Goal: Information Seeking & Learning: Learn about a topic

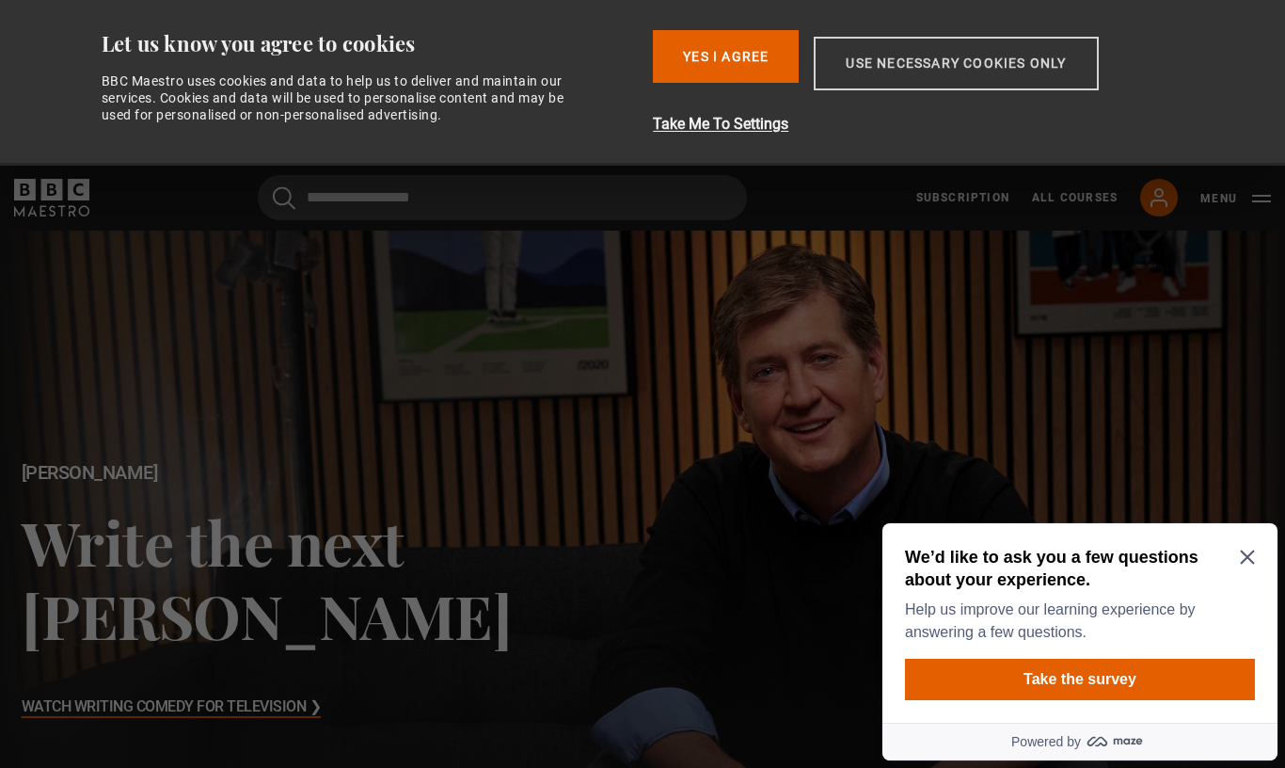
click at [1016, 65] on button "Use necessary cookies only" at bounding box center [956, 64] width 284 height 54
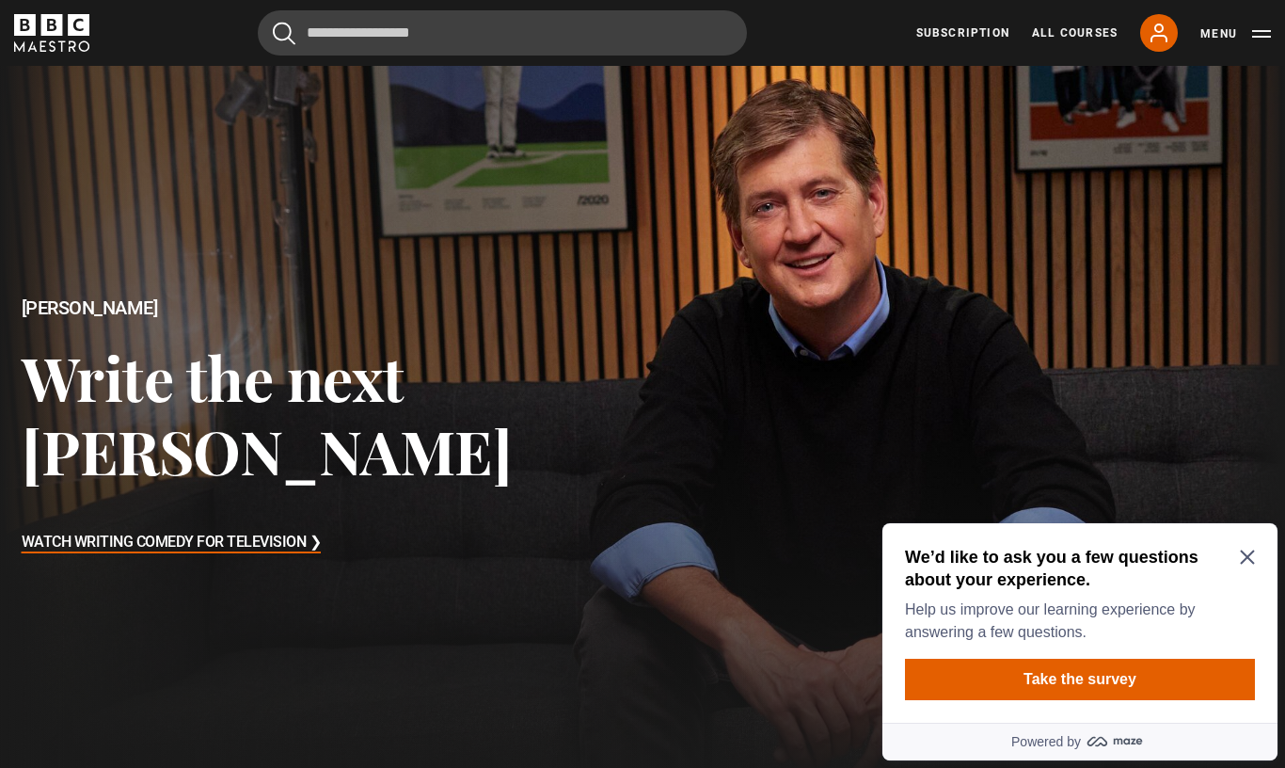
click at [1253, 553] on icon "Close Maze Prompt" at bounding box center [1247, 556] width 15 height 15
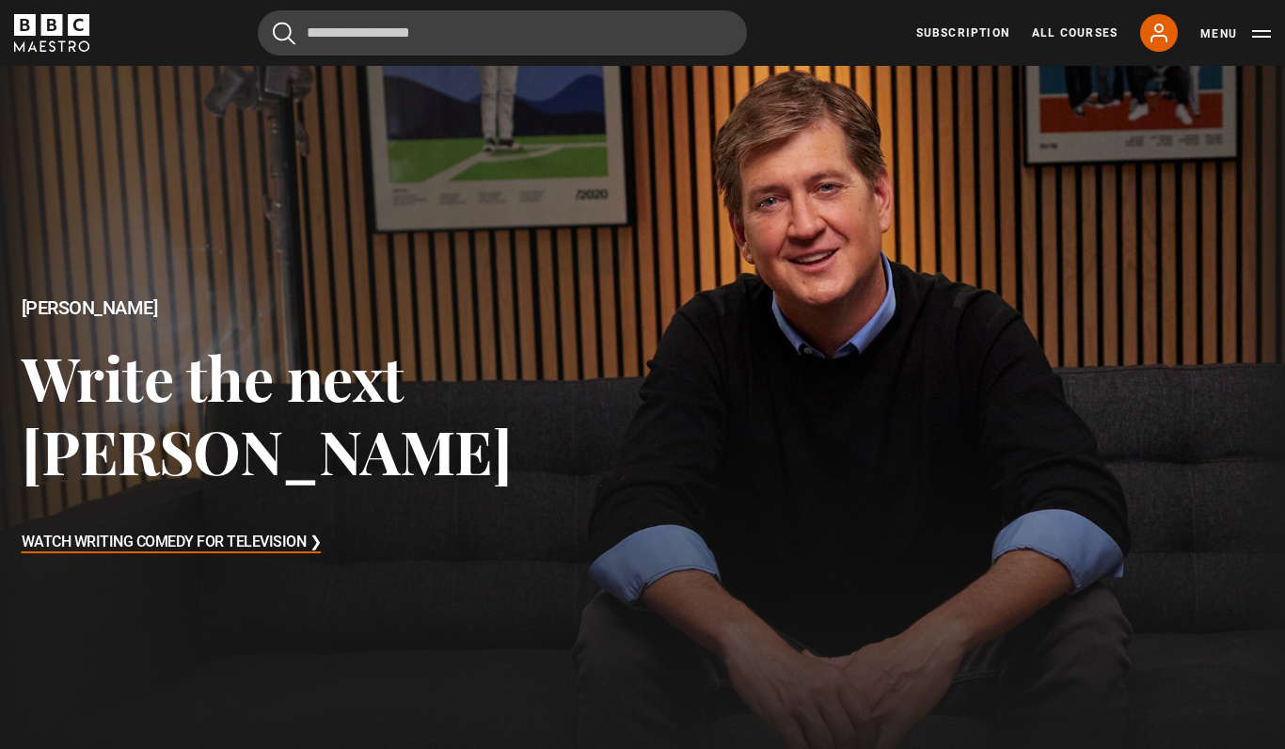
click at [50, 544] on h3 "Watch Writing Comedy for Television ❯" at bounding box center [172, 543] width 300 height 28
click at [160, 547] on h3 "Watch Writing Comedy for Television ❯" at bounding box center [172, 543] width 300 height 28
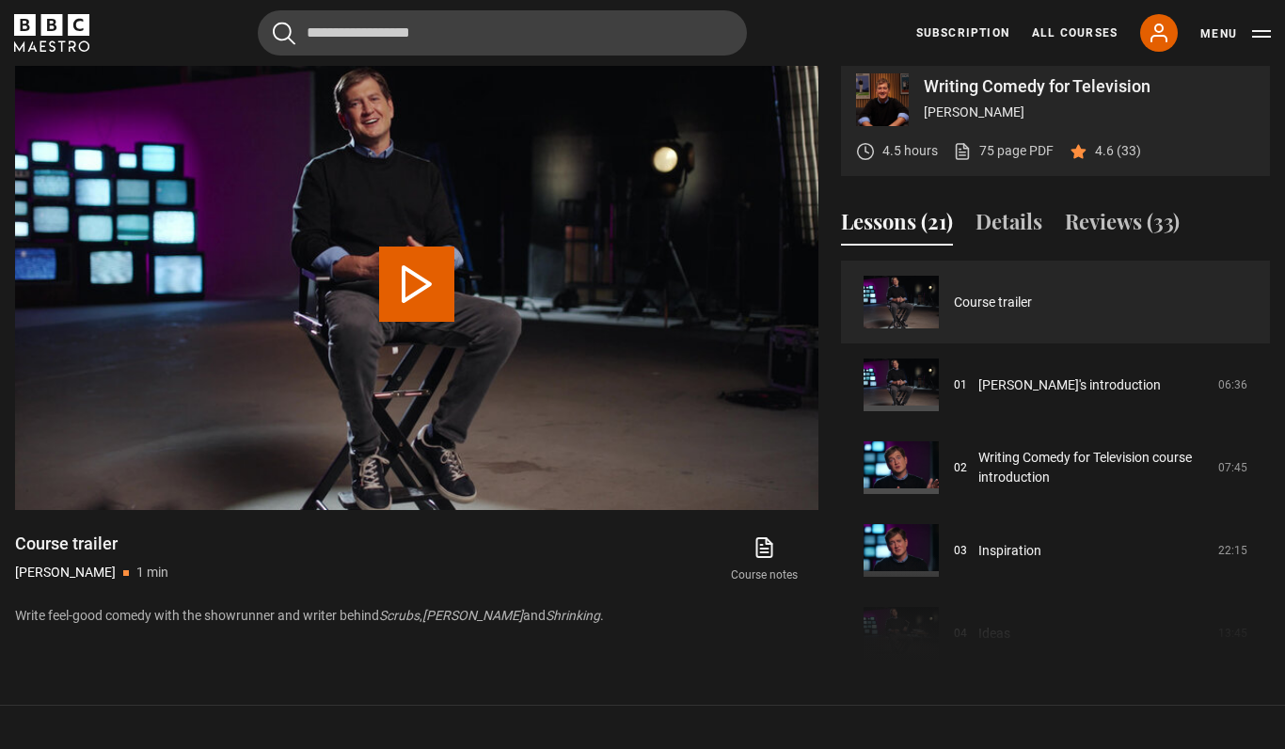
scroll to position [775, 0]
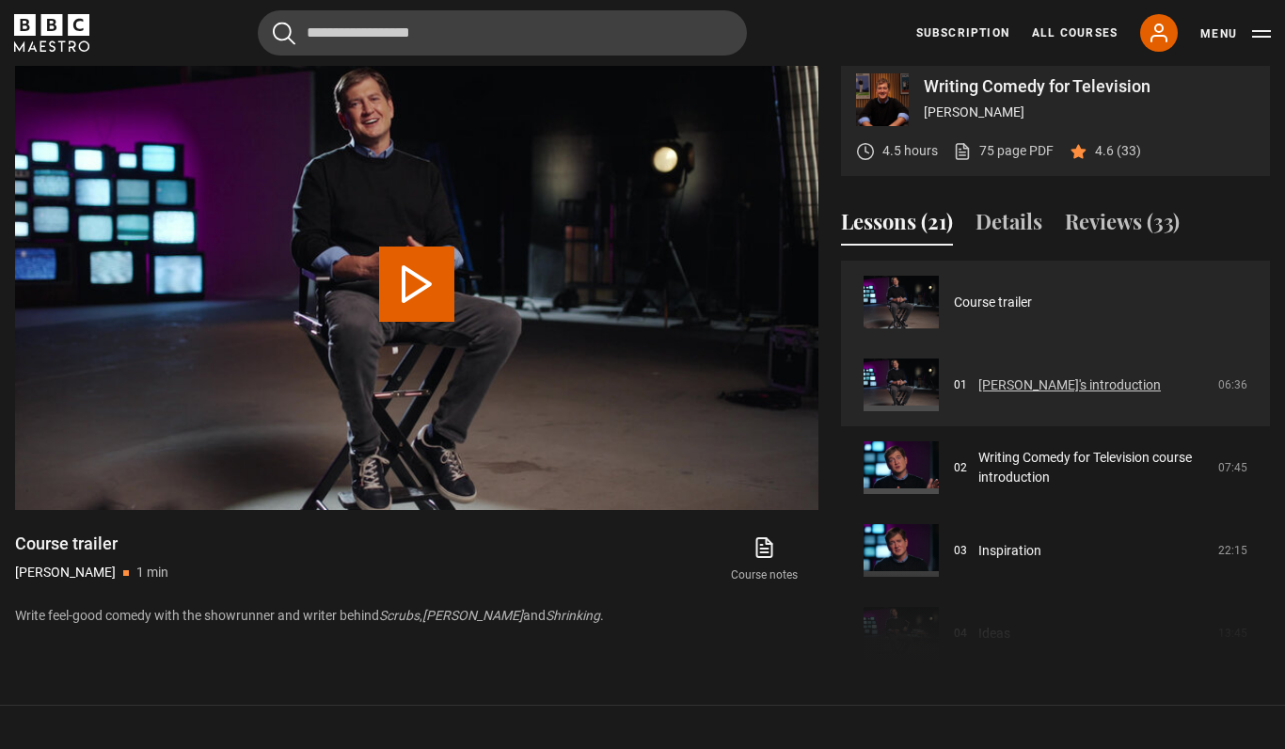
click at [1068, 395] on link "[PERSON_NAME]'s introduction" at bounding box center [1069, 385] width 183 height 20
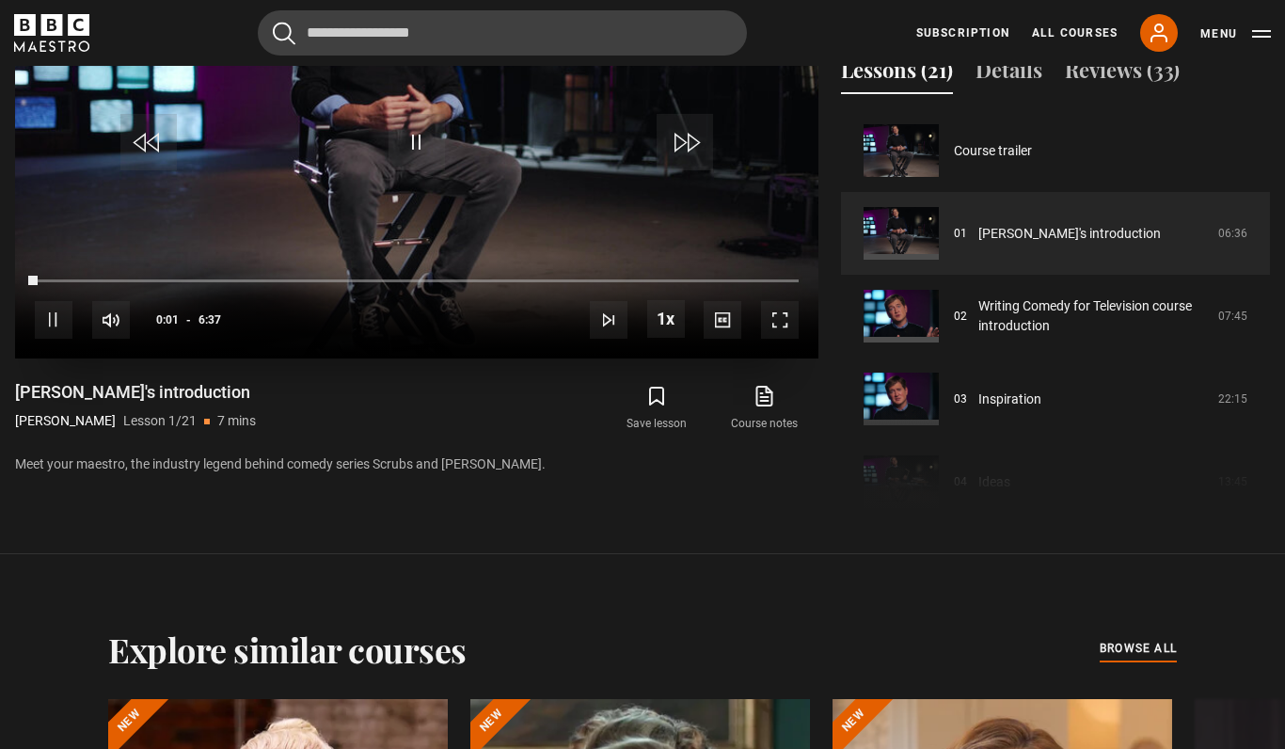
click at [794, 339] on span "Video Player" at bounding box center [780, 320] width 38 height 38
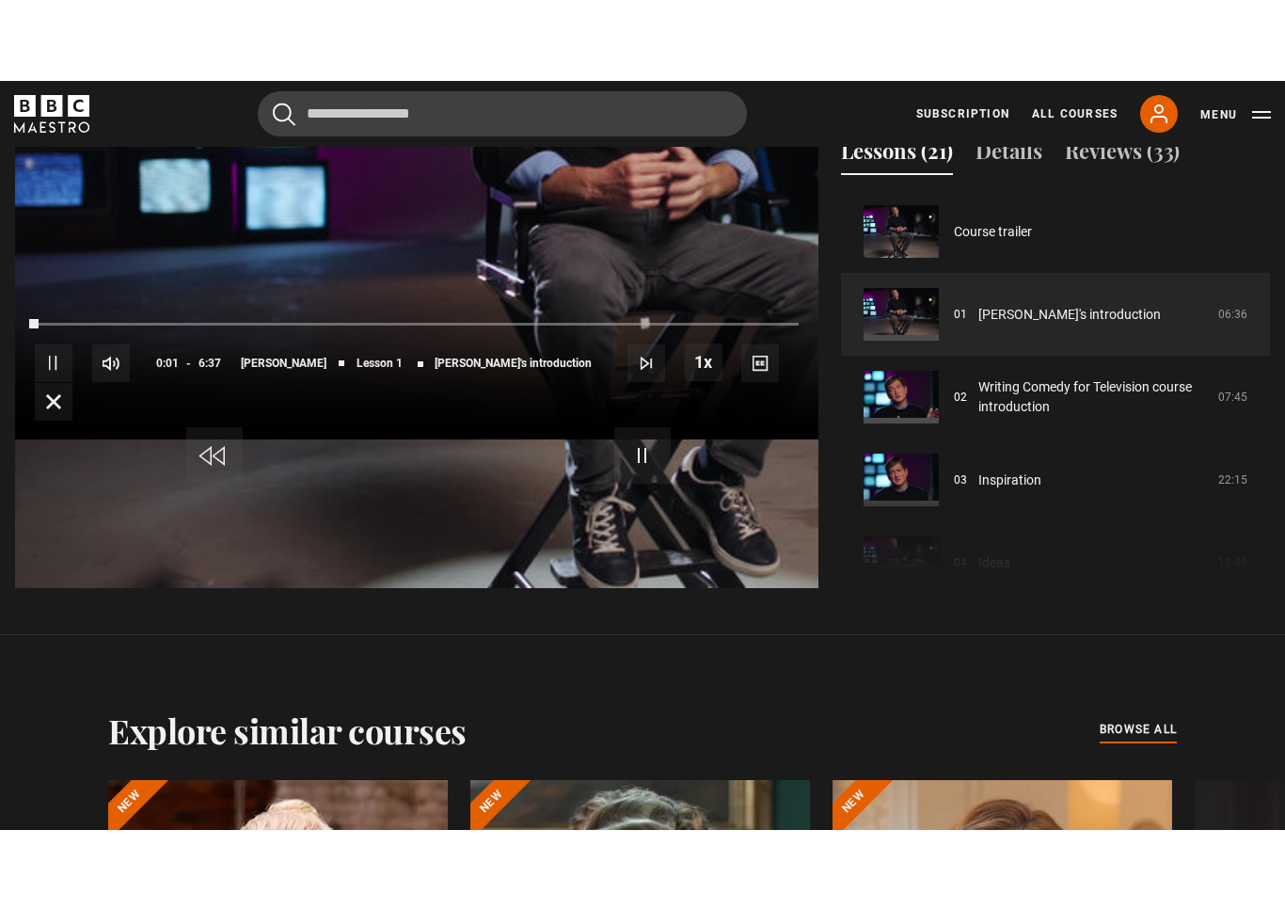
scroll to position [23, 0]
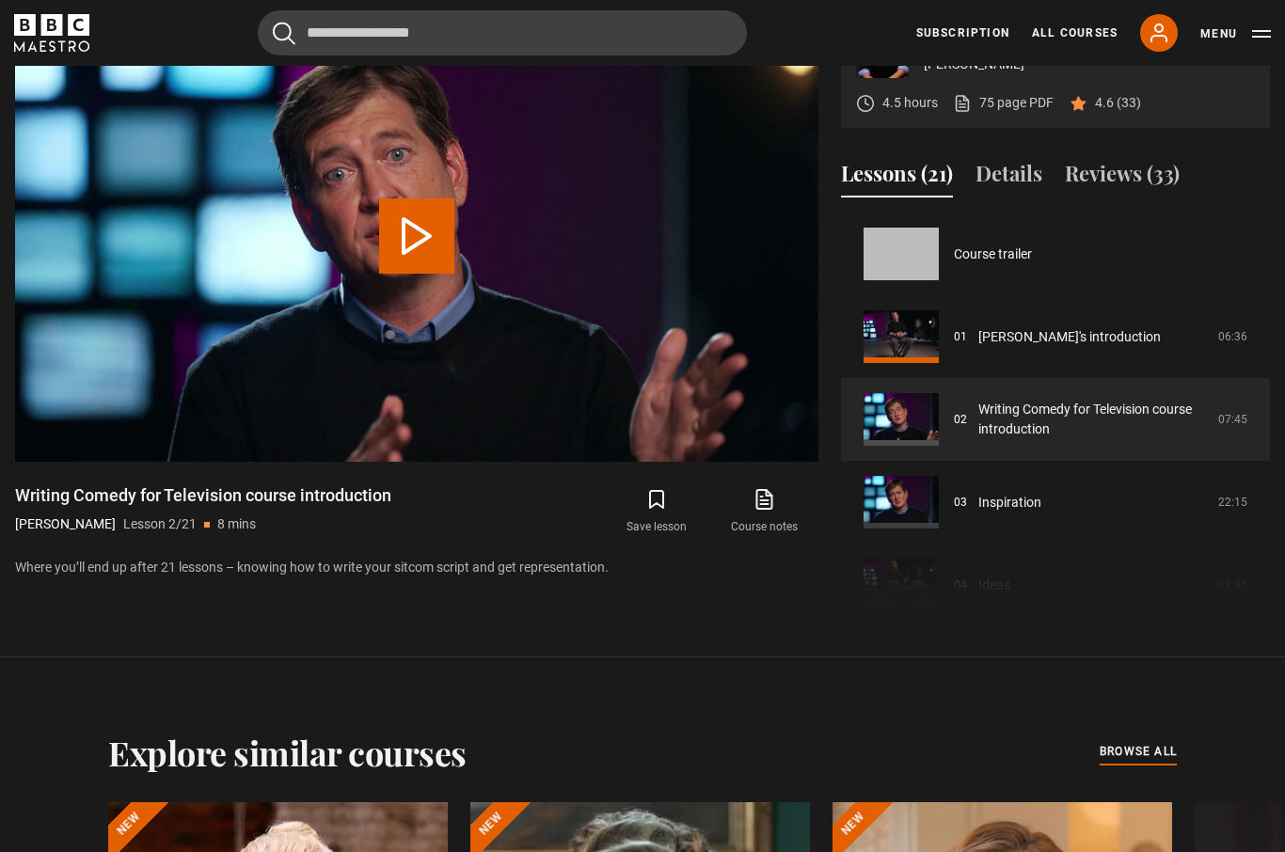
scroll to position [83, 0]
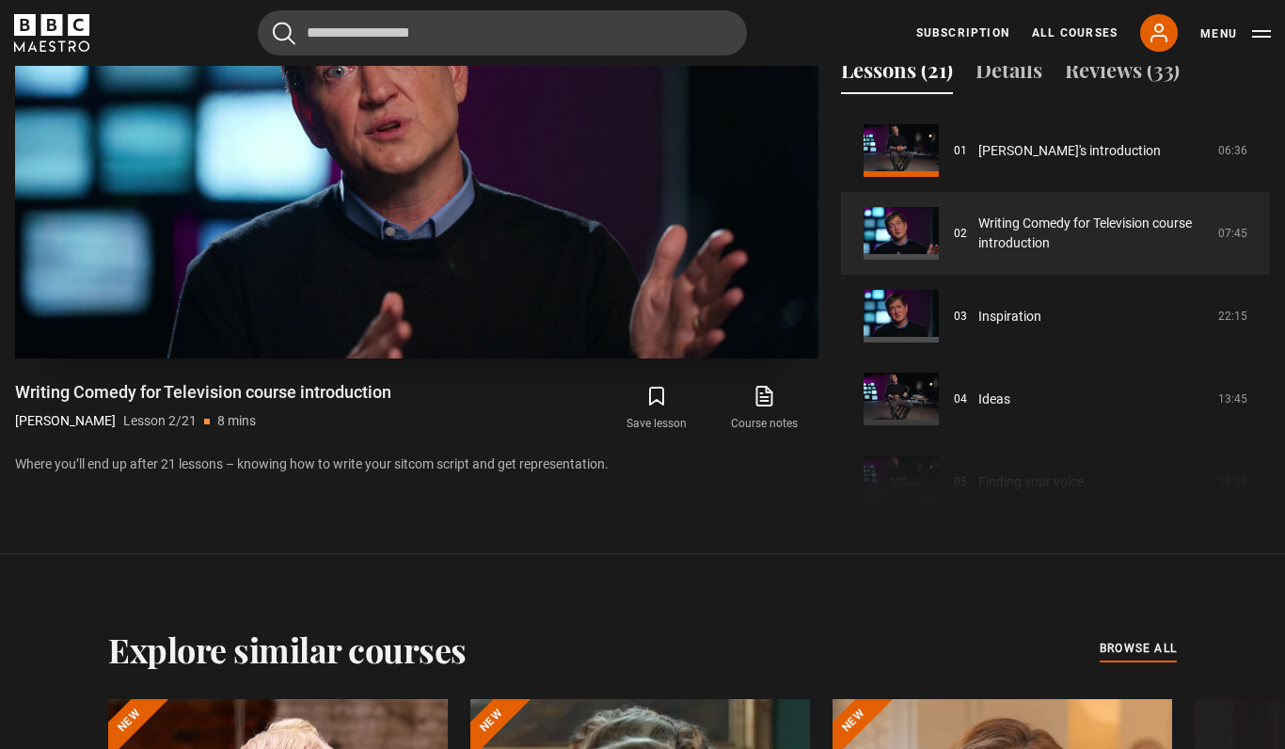
click at [789, 358] on video-js "Video Player is loading. Play Lesson Writing Comedy for Television course intro…" at bounding box center [416, 133] width 803 height 452
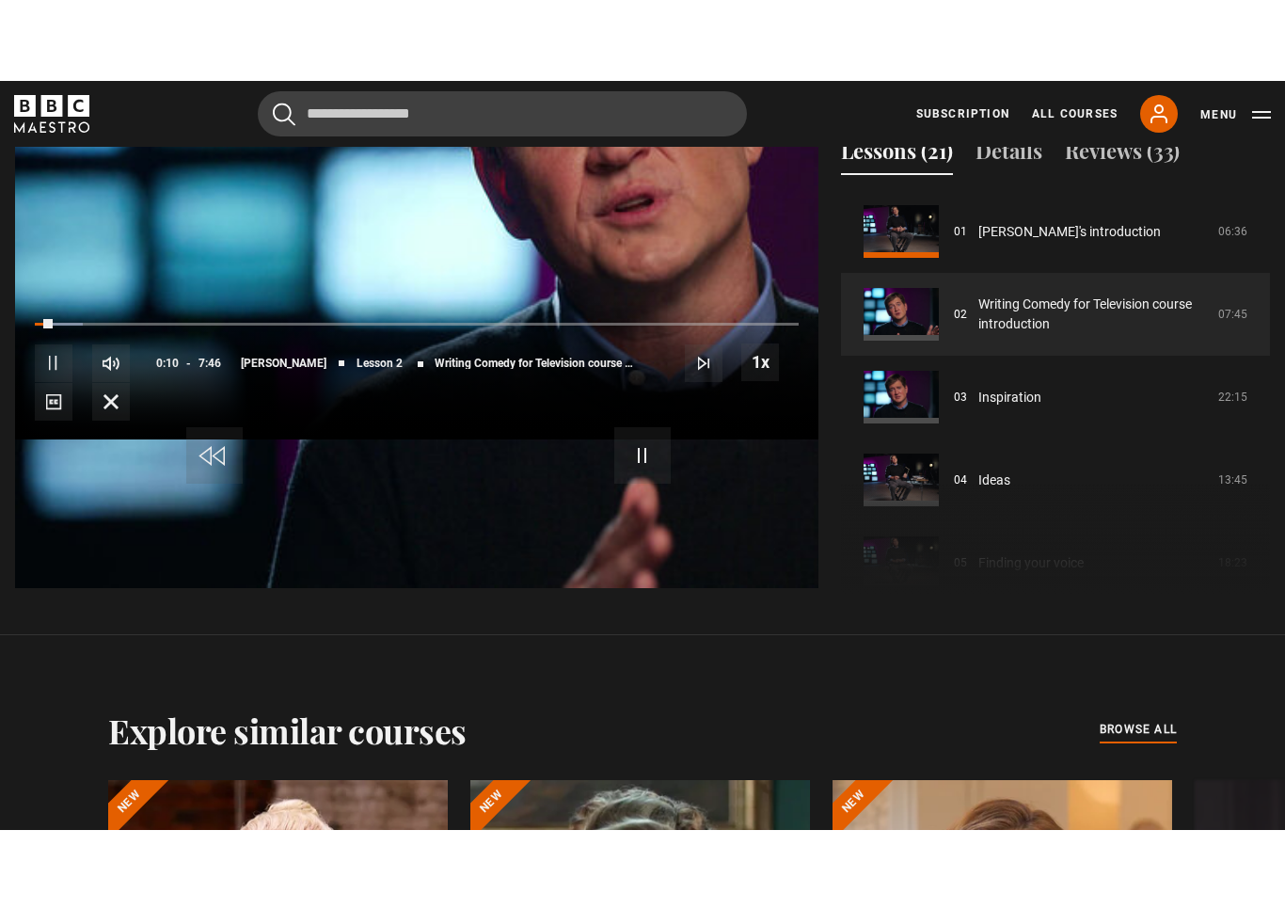
scroll to position [23, 0]
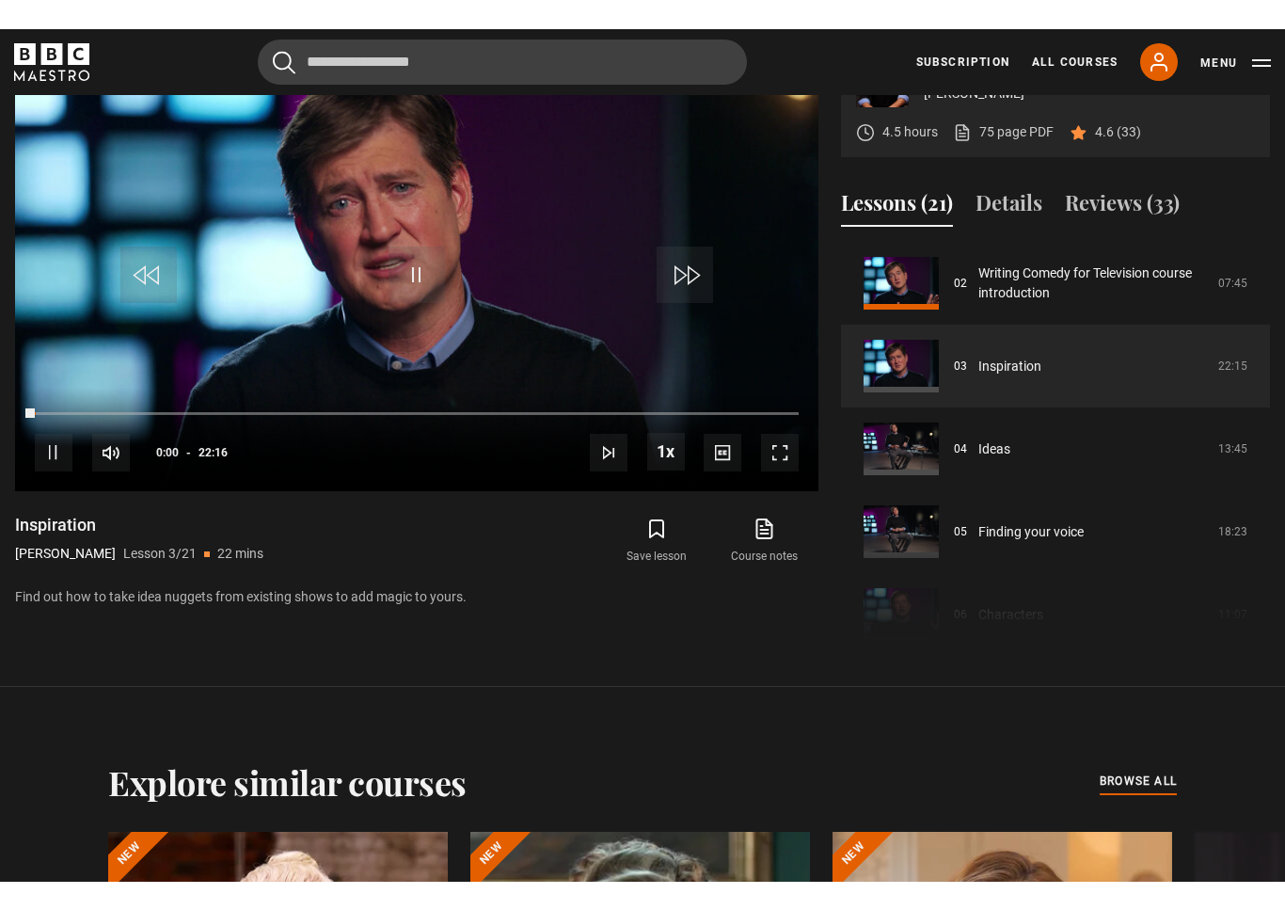
scroll to position [23, 0]
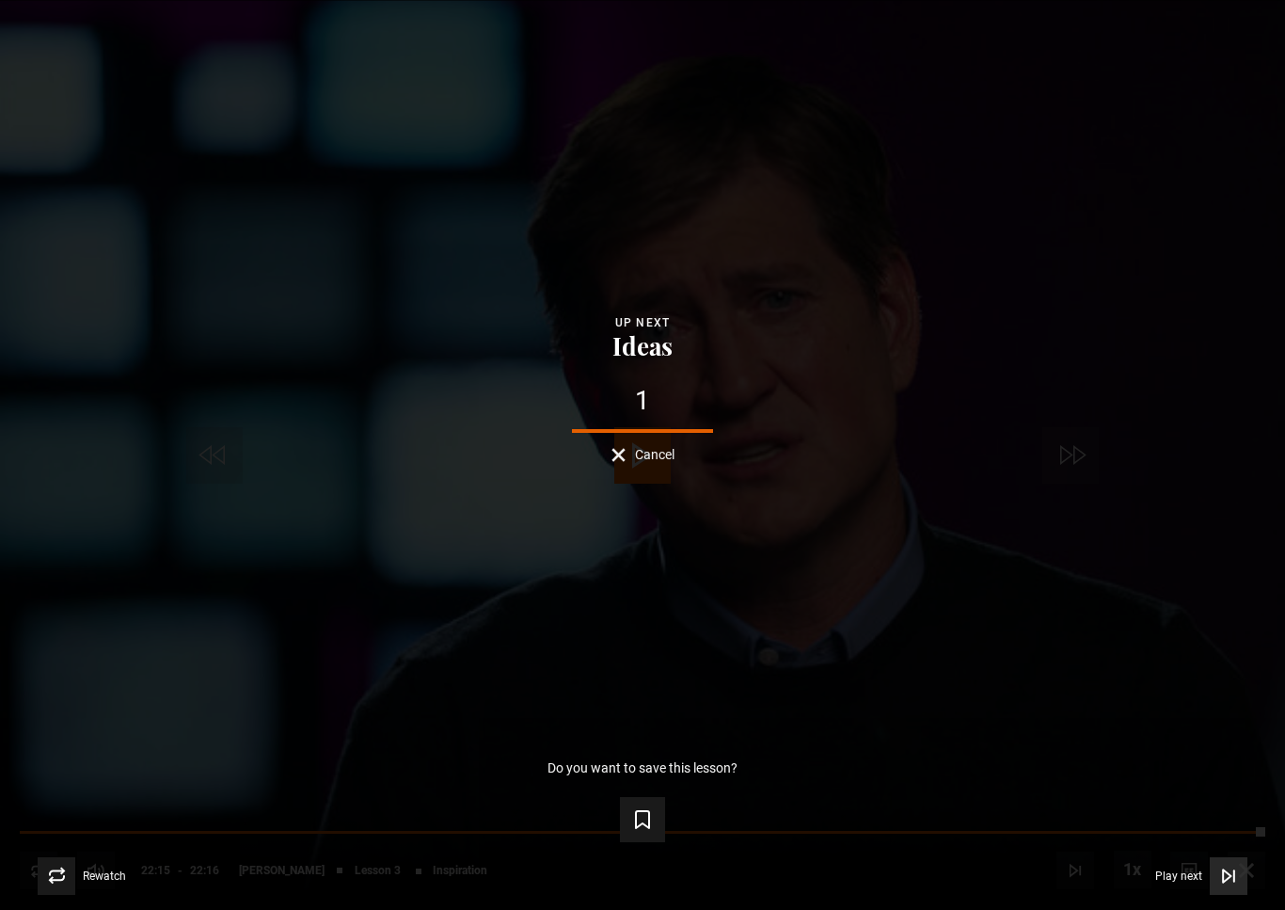
click at [1232, 851] on icon "Video Player" at bounding box center [1228, 875] width 19 height 19
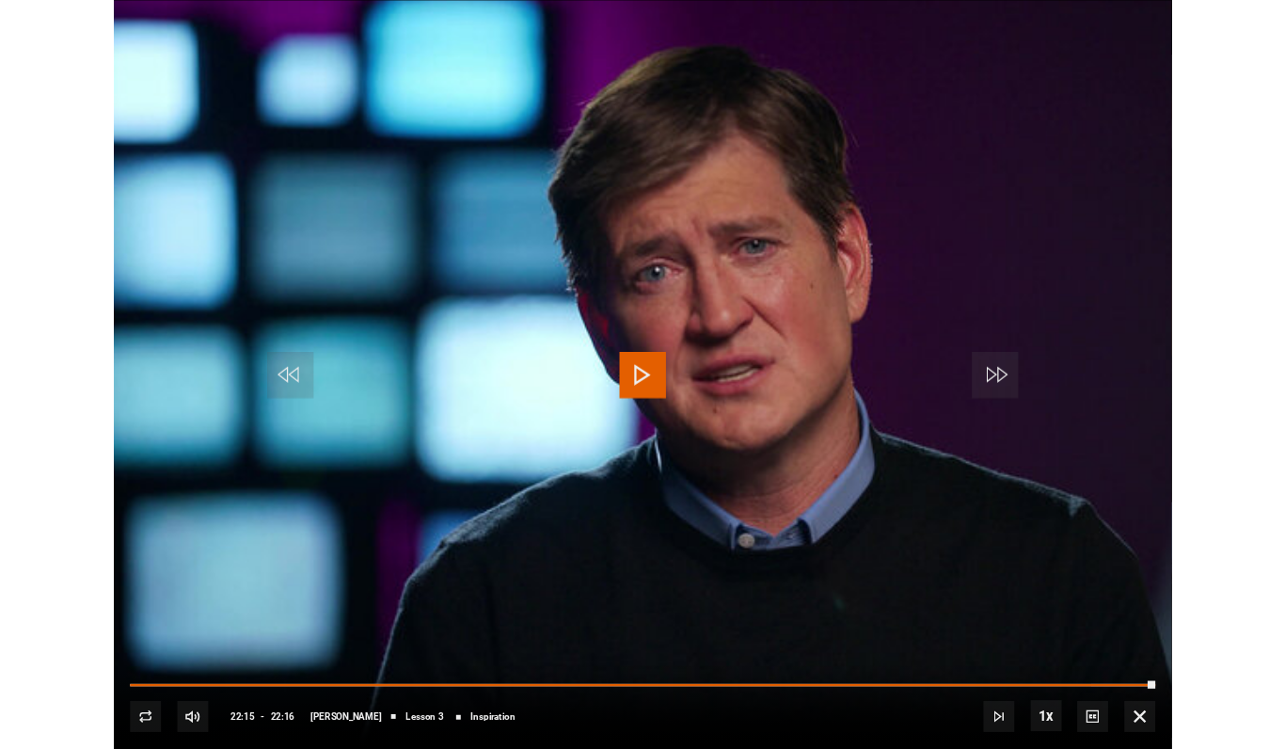
scroll to position [802, 0]
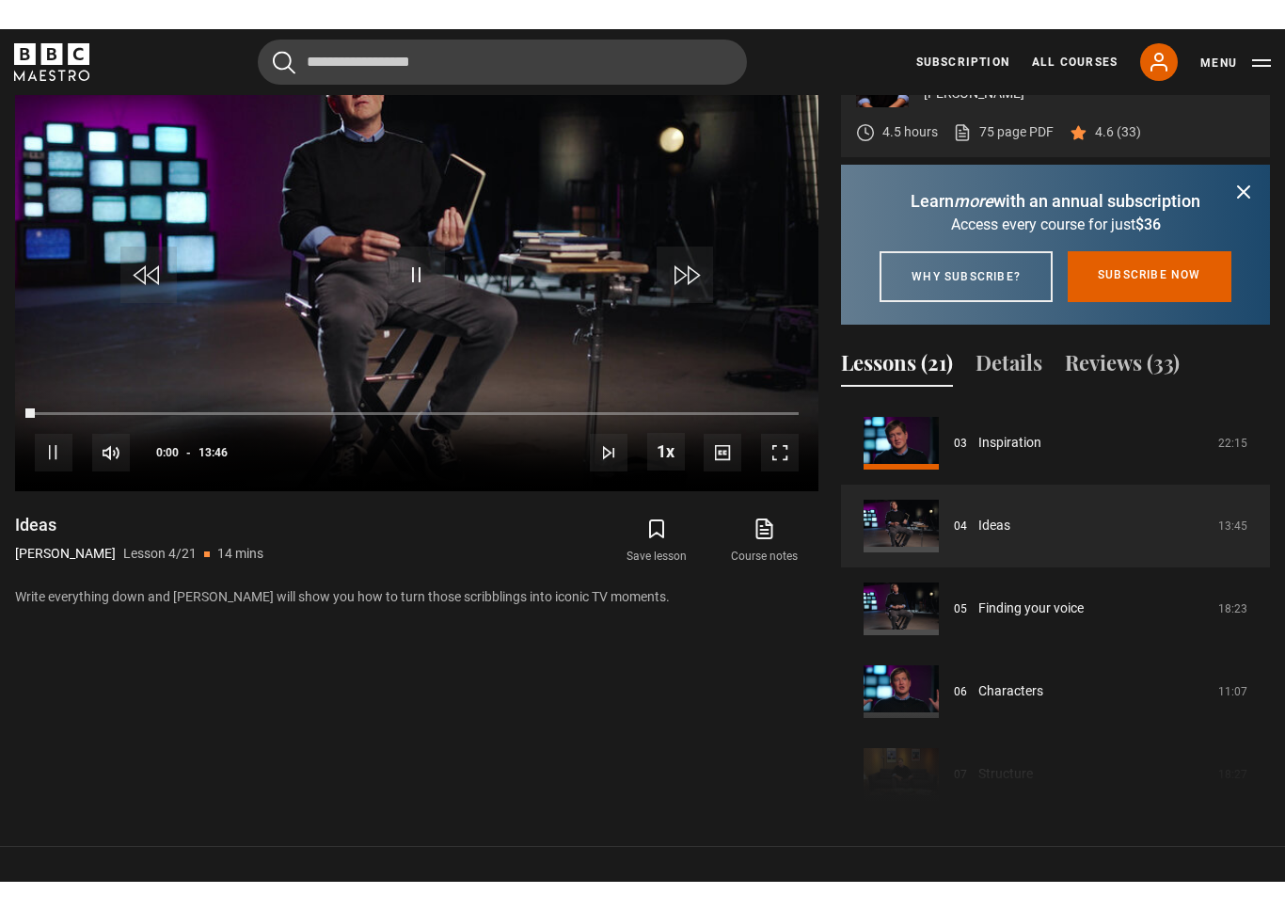
scroll to position [23, 0]
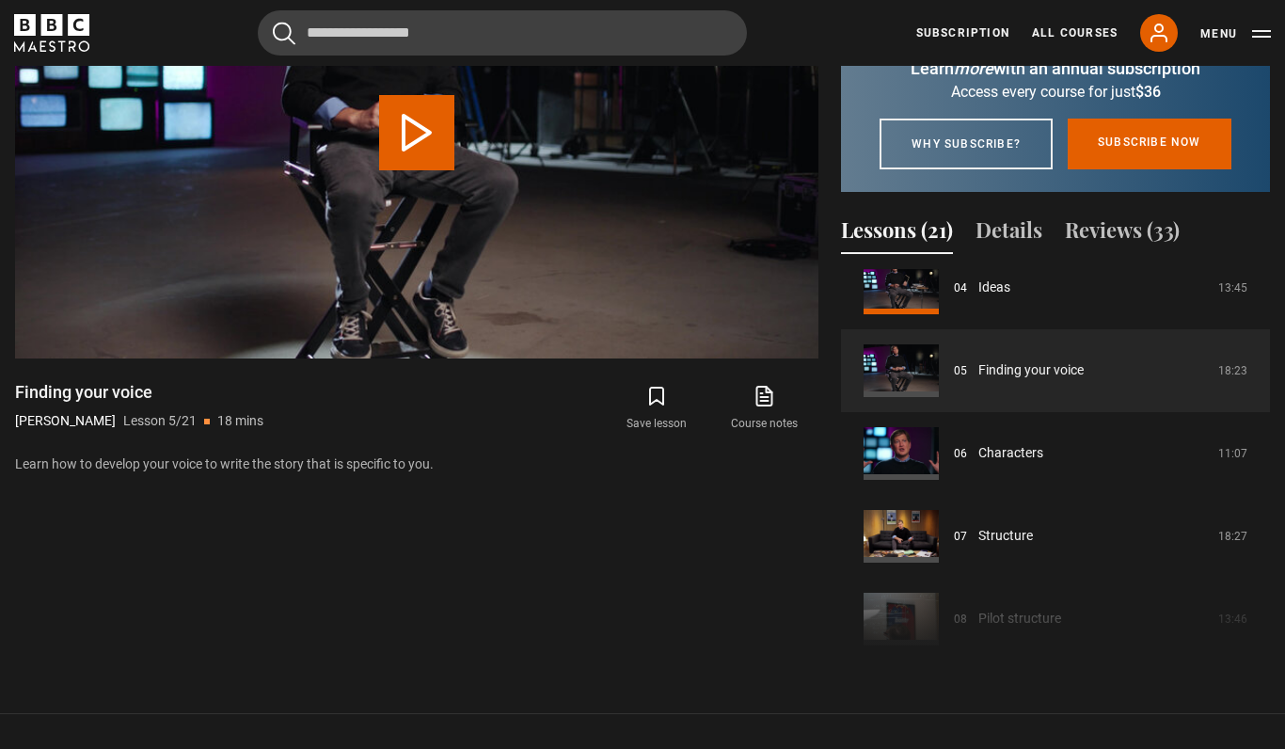
scroll to position [355, 0]
